Goal: Task Accomplishment & Management: Manage account settings

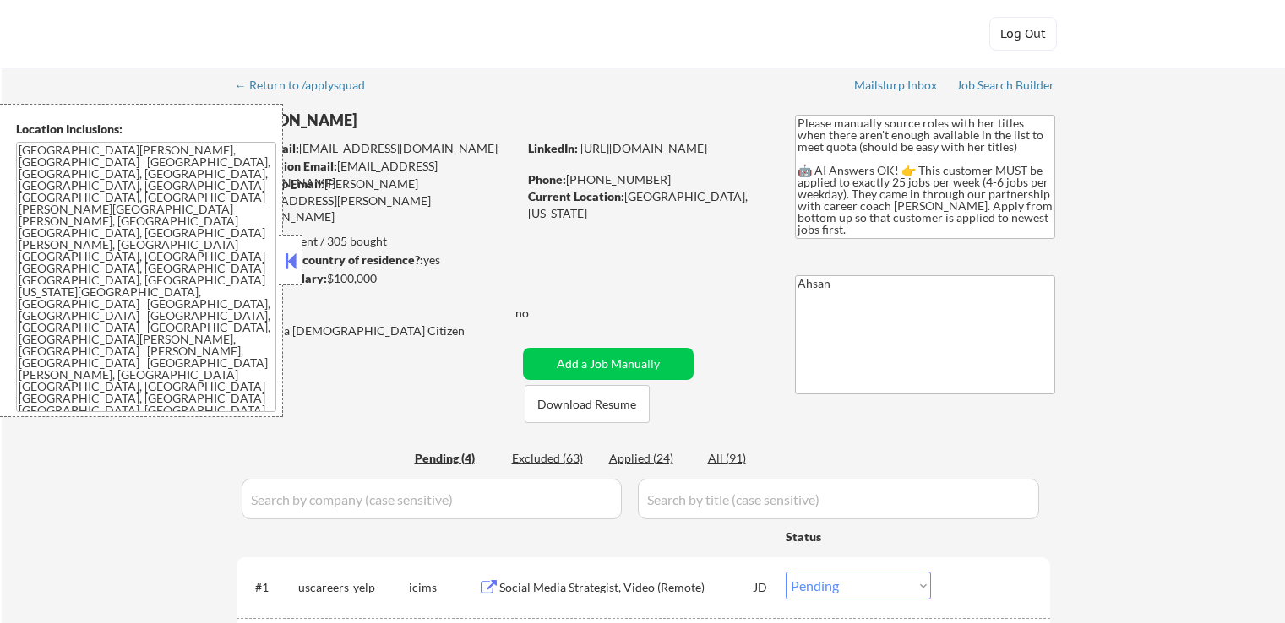
select select ""pending""
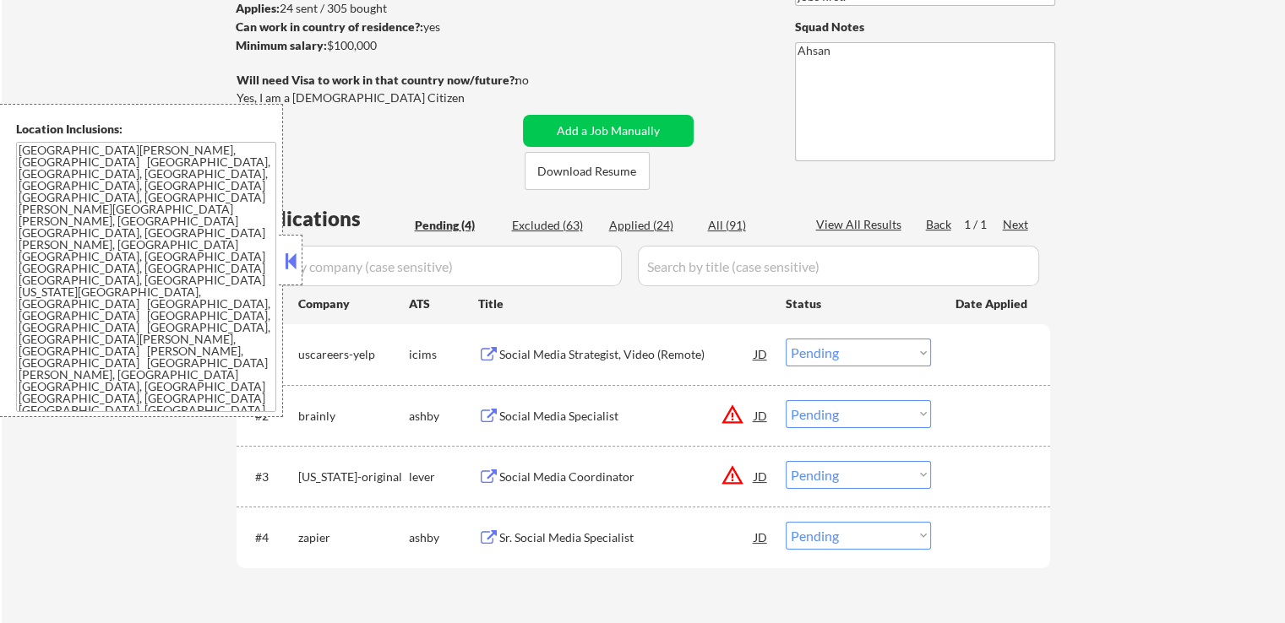
scroll to position [338, 0]
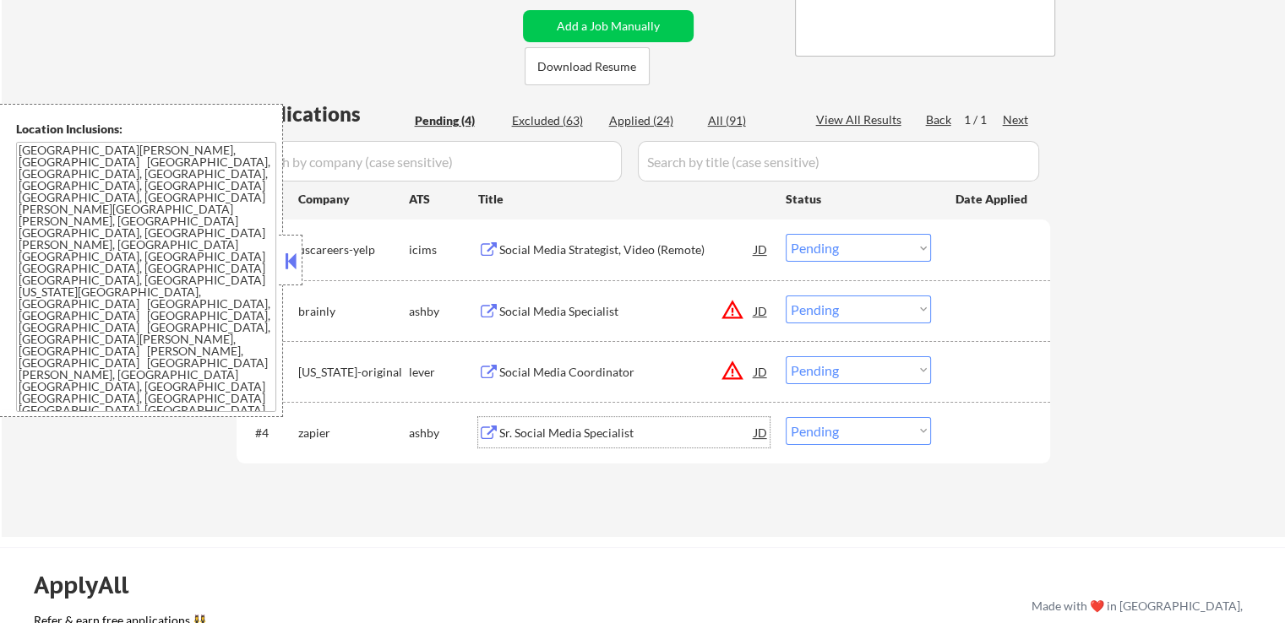
click at [524, 437] on div "Sr. Social Media Specialist" at bounding box center [626, 433] width 255 height 17
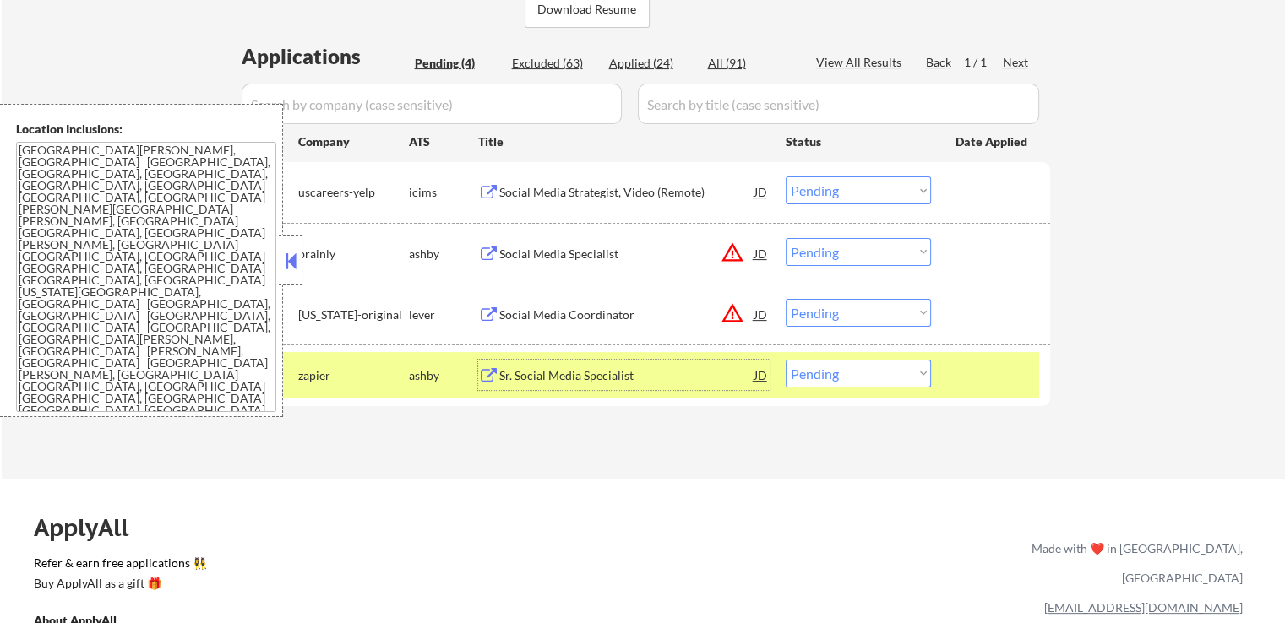
scroll to position [507, 0]
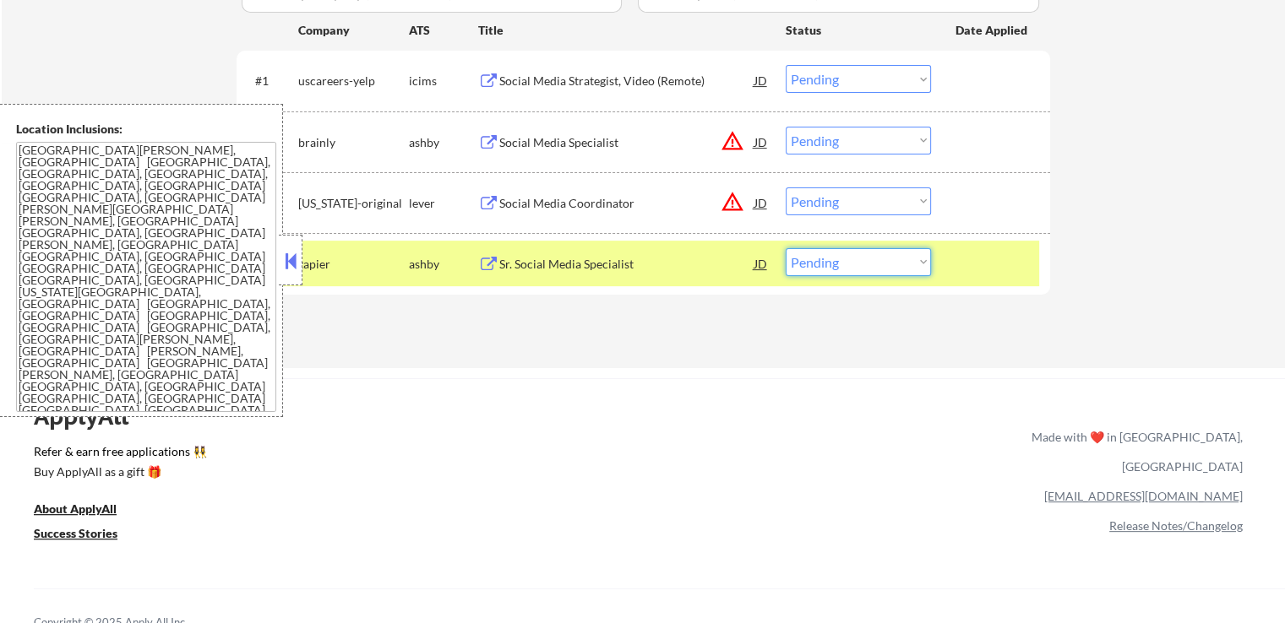
click at [877, 253] on select "Choose an option... Pending Applied Excluded (Questions) Excluded (Expired) Exc…" at bounding box center [858, 262] width 145 height 28
drag, startPoint x: 858, startPoint y: 264, endPoint x: 798, endPoint y: 264, distance: 60.0
click at [858, 264] on select "Choose an option... Pending Applied Excluded (Questions) Excluded (Expired) Exc…" at bounding box center [858, 262] width 145 height 28
click at [608, 316] on div "Applications Pending (4) Excluded (63) Applied (24) All (91) View All Results B…" at bounding box center [644, 134] width 814 height 406
click at [519, 143] on div "Social Media Specialist" at bounding box center [626, 142] width 255 height 17
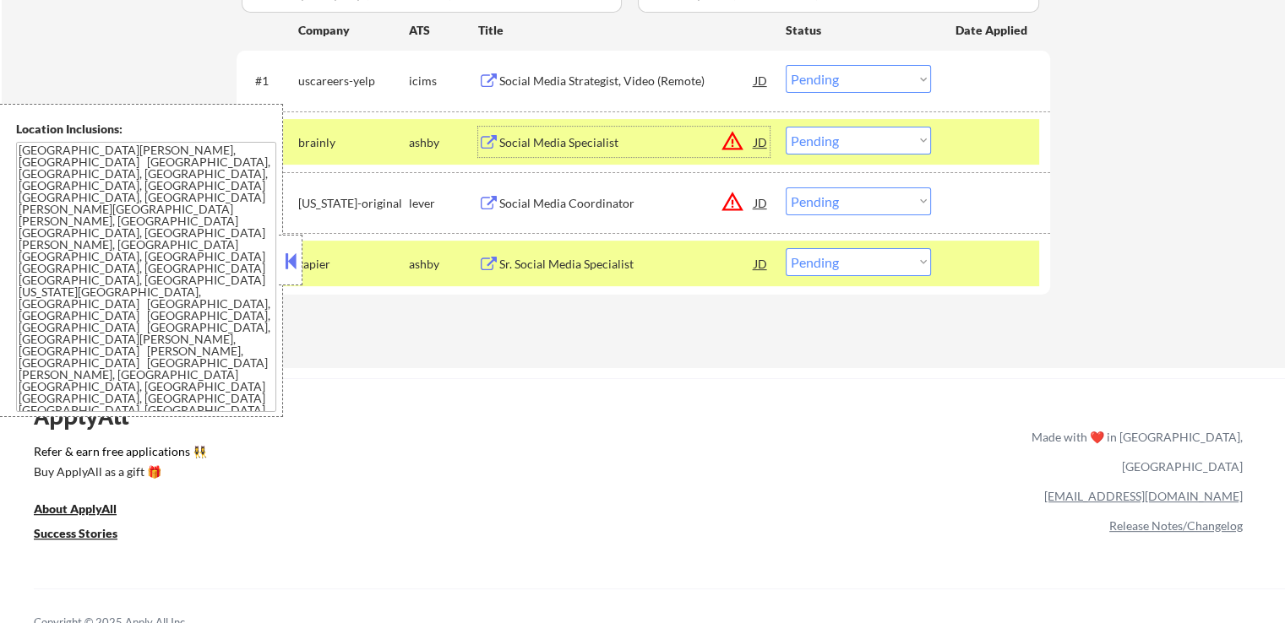
click at [554, 140] on div "Social Media Specialist" at bounding box center [626, 142] width 255 height 17
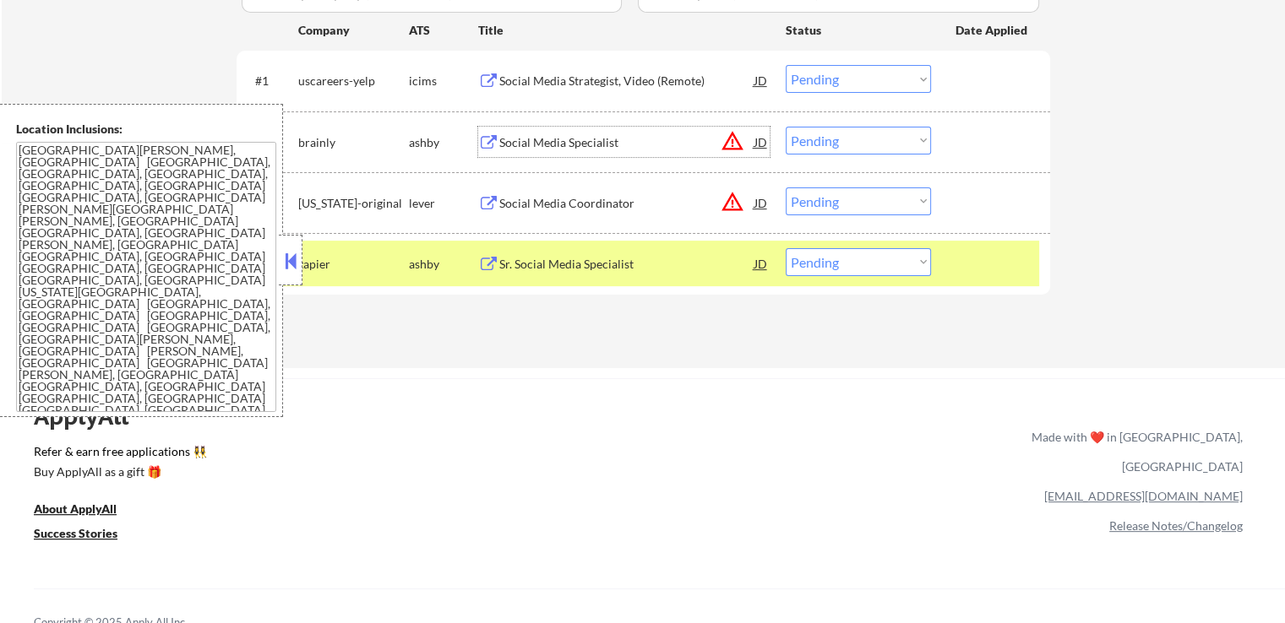
click at [798, 147] on select "Choose an option... Pending Applied Excluded (Questions) Excluded (Expired) Exc…" at bounding box center [858, 141] width 145 height 28
click at [786, 127] on select "Choose an option... Pending Applied Excluded (Questions) Excluded (Expired) Exc…" at bounding box center [858, 141] width 145 height 28
select select ""pending""
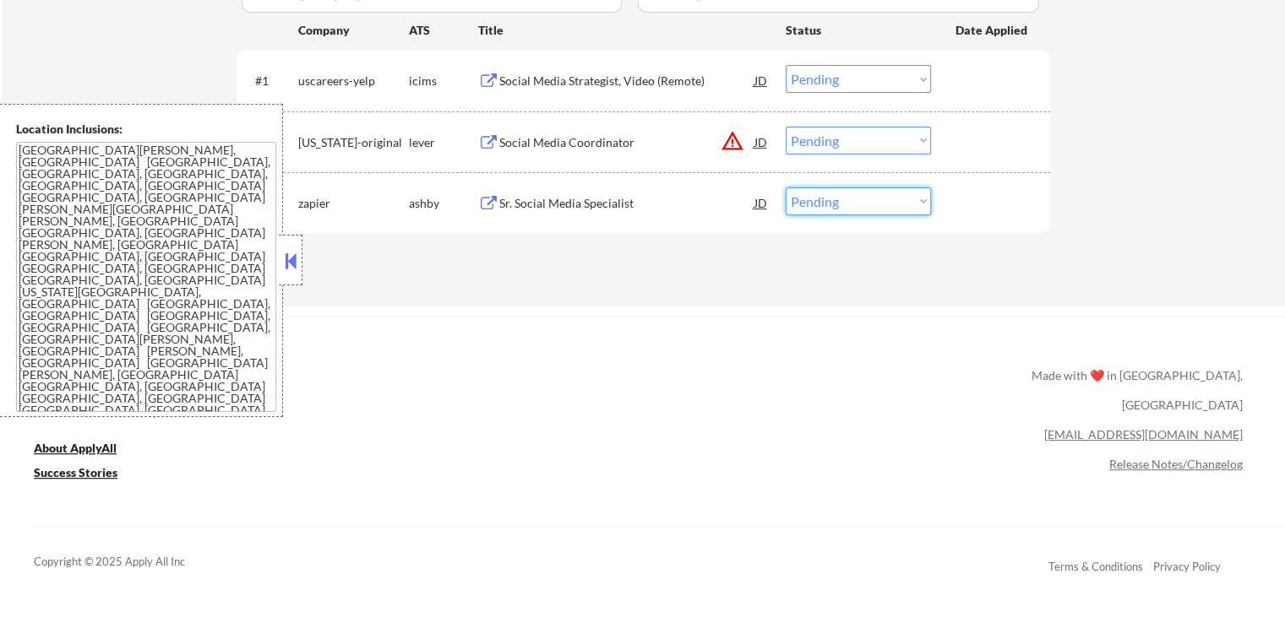
drag, startPoint x: 821, startPoint y: 200, endPoint x: 825, endPoint y: 210, distance: 10.7
click at [825, 204] on select "Choose an option... Pending Applied Excluded (Questions) Excluded (Expired) Exc…" at bounding box center [858, 202] width 145 height 28
select select ""applied""
click at [786, 188] on select "Choose an option... Pending Applied Excluded (Questions) Excluded (Expired) Exc…" at bounding box center [858, 202] width 145 height 28
click at [546, 139] on div "Social Media Coordinator" at bounding box center [626, 142] width 255 height 17
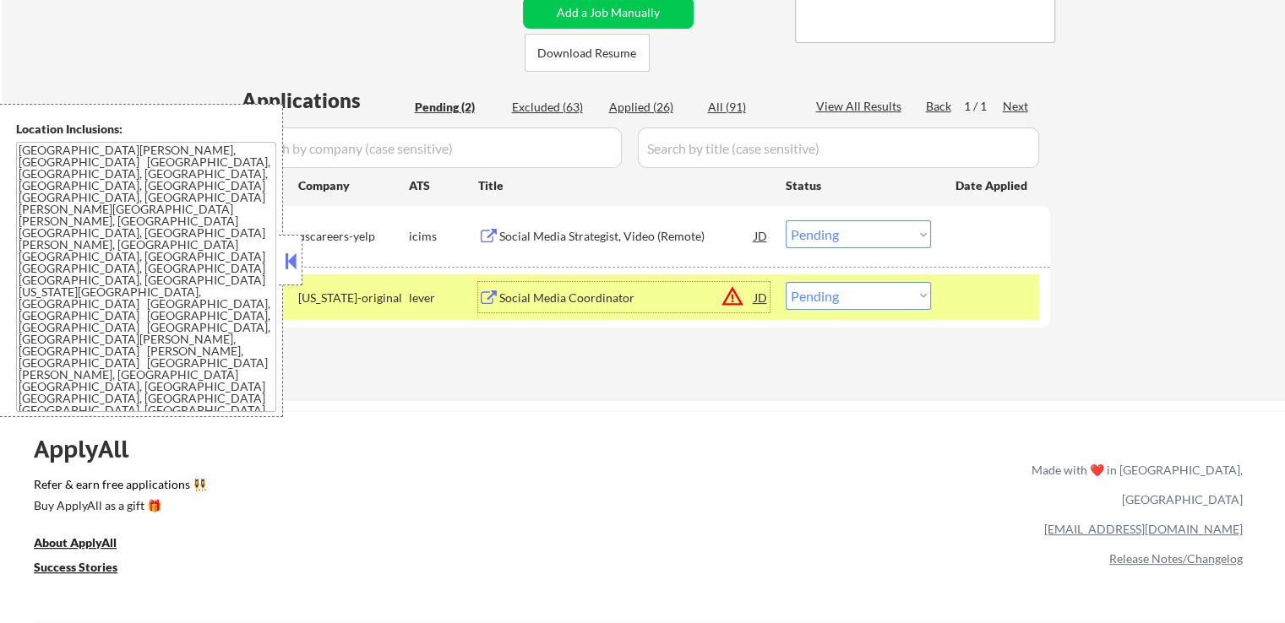
scroll to position [338, 0]
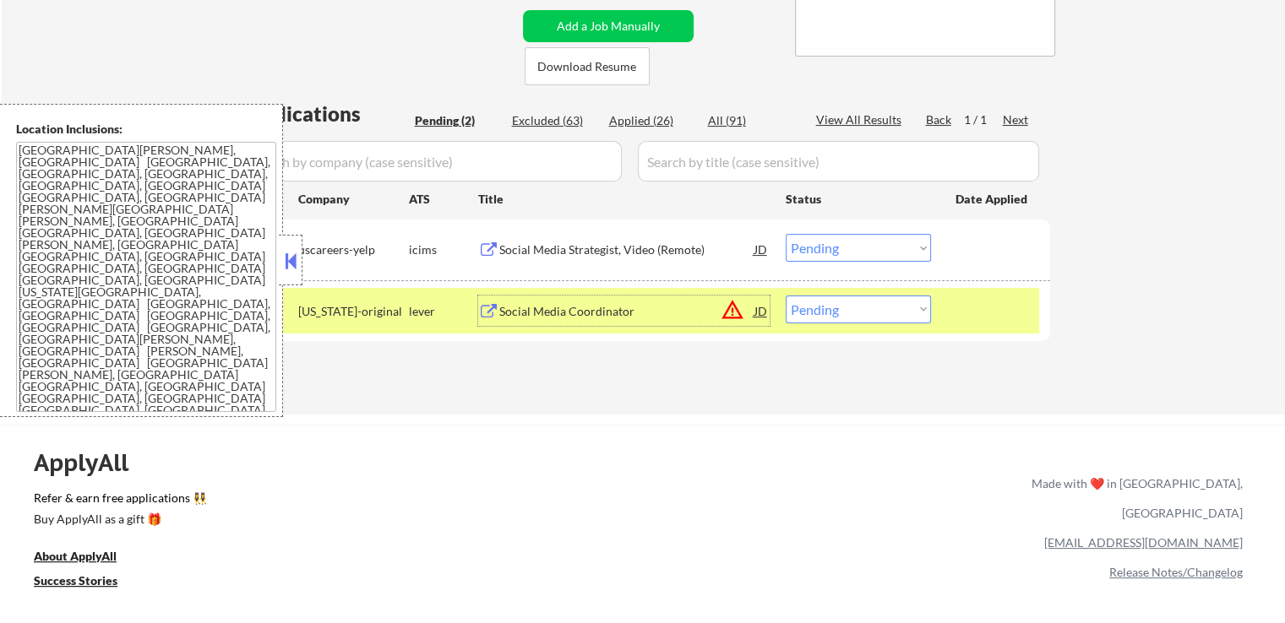
click at [555, 254] on div "Social Media Strategist, Video (Remote)" at bounding box center [626, 250] width 255 height 17
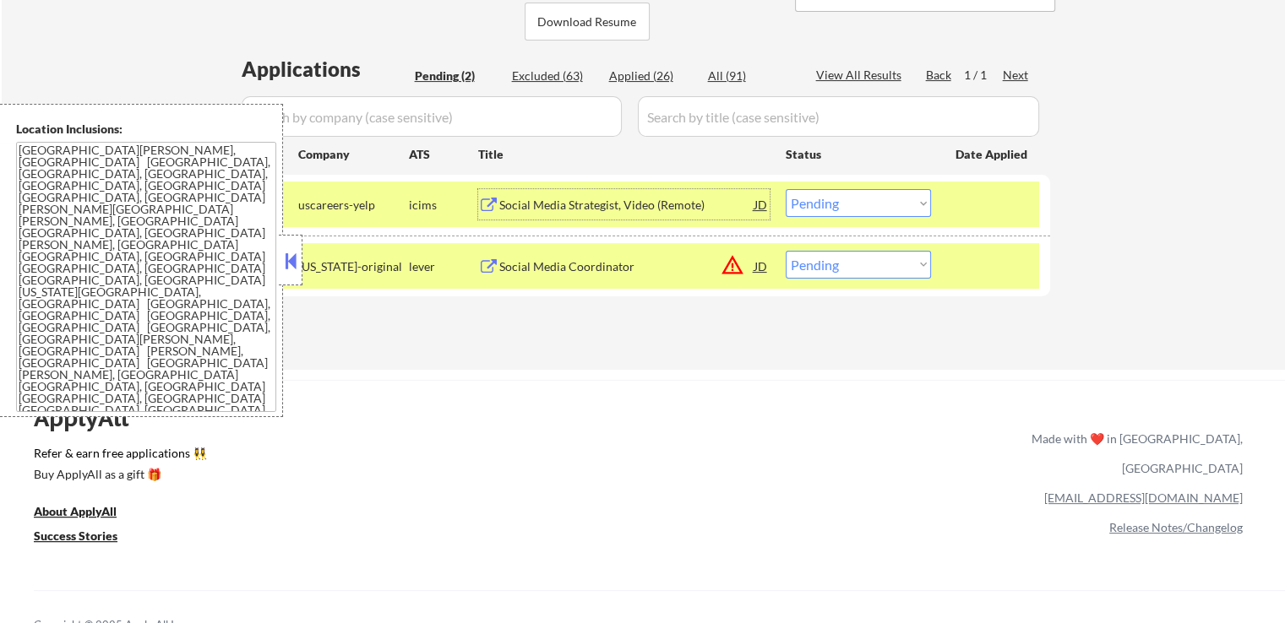
scroll to position [422, 0]
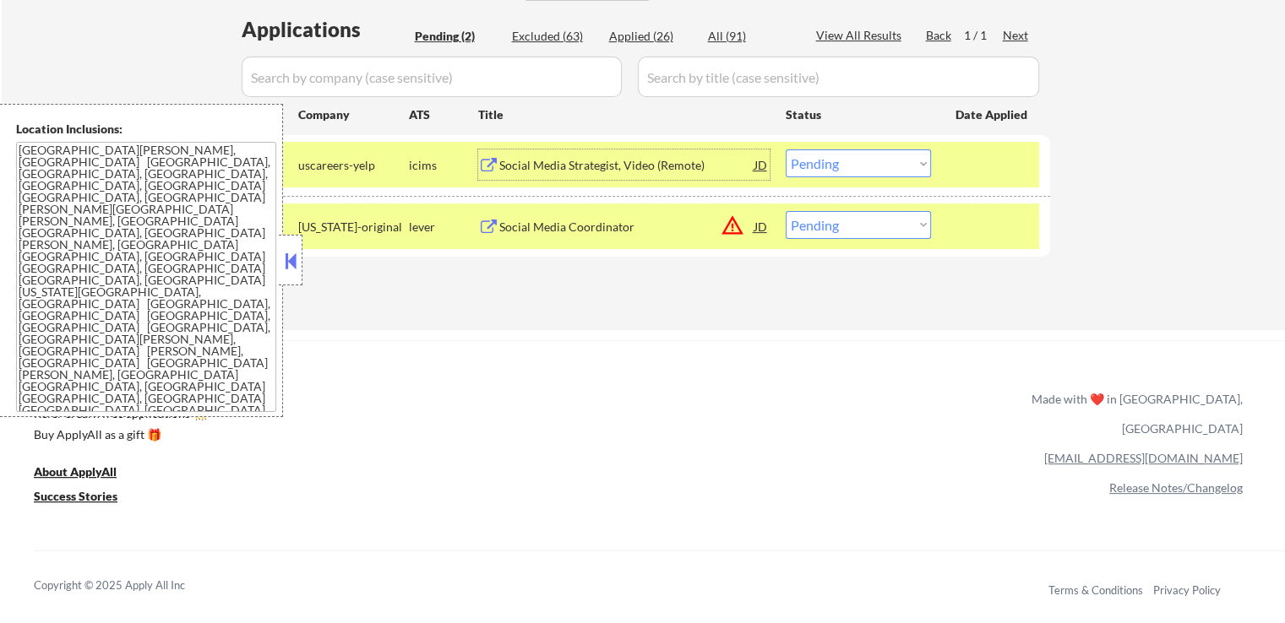
click at [865, 224] on select "Choose an option... Pending Applied Excluded (Questions) Excluded (Expired) Exc…" at bounding box center [858, 225] width 145 height 28
select select ""excluded__salary_""
click at [786, 211] on select "Choose an option... Pending Applied Excluded (Questions) Excluded (Expired) Exc…" at bounding box center [858, 225] width 145 height 28
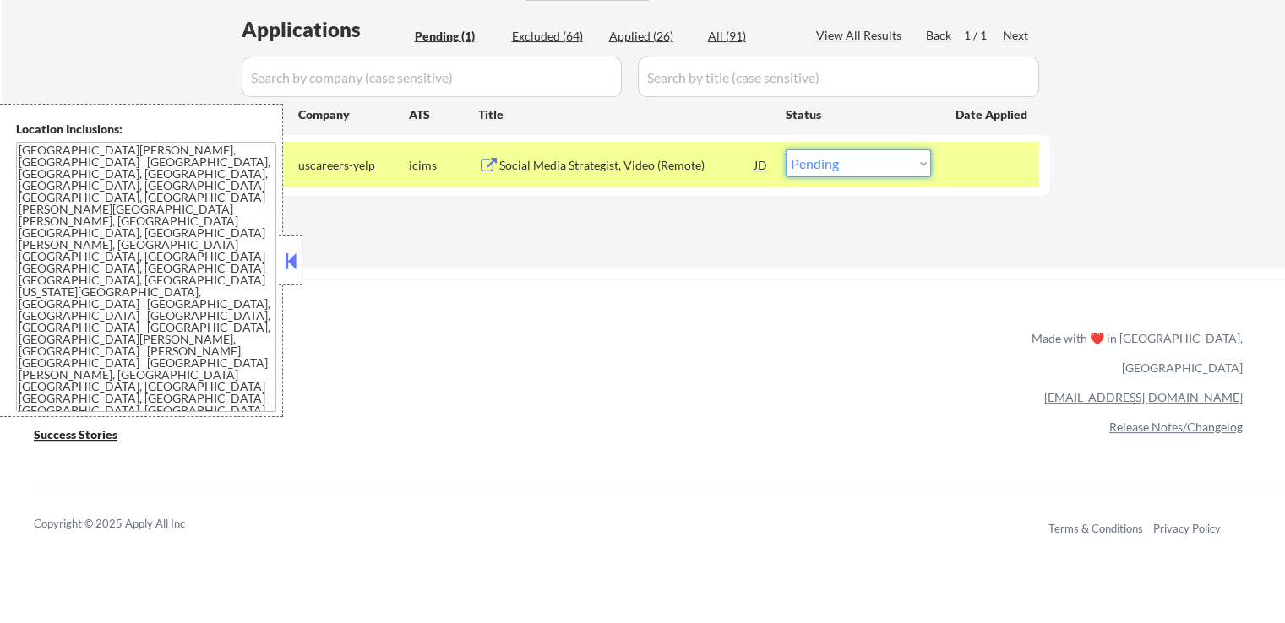
drag, startPoint x: 819, startPoint y: 161, endPoint x: 830, endPoint y: 176, distance: 18.8
click at [821, 161] on select "Choose an option... Pending Applied Excluded (Questions) Excluded (Expired) Exc…" at bounding box center [858, 164] width 145 height 28
select select ""applied""
click at [786, 150] on select "Choose an option... Pending Applied Excluded (Questions) Excluded (Expired) Exc…" at bounding box center [858, 164] width 145 height 28
